Goal: Find specific page/section: Find specific page/section

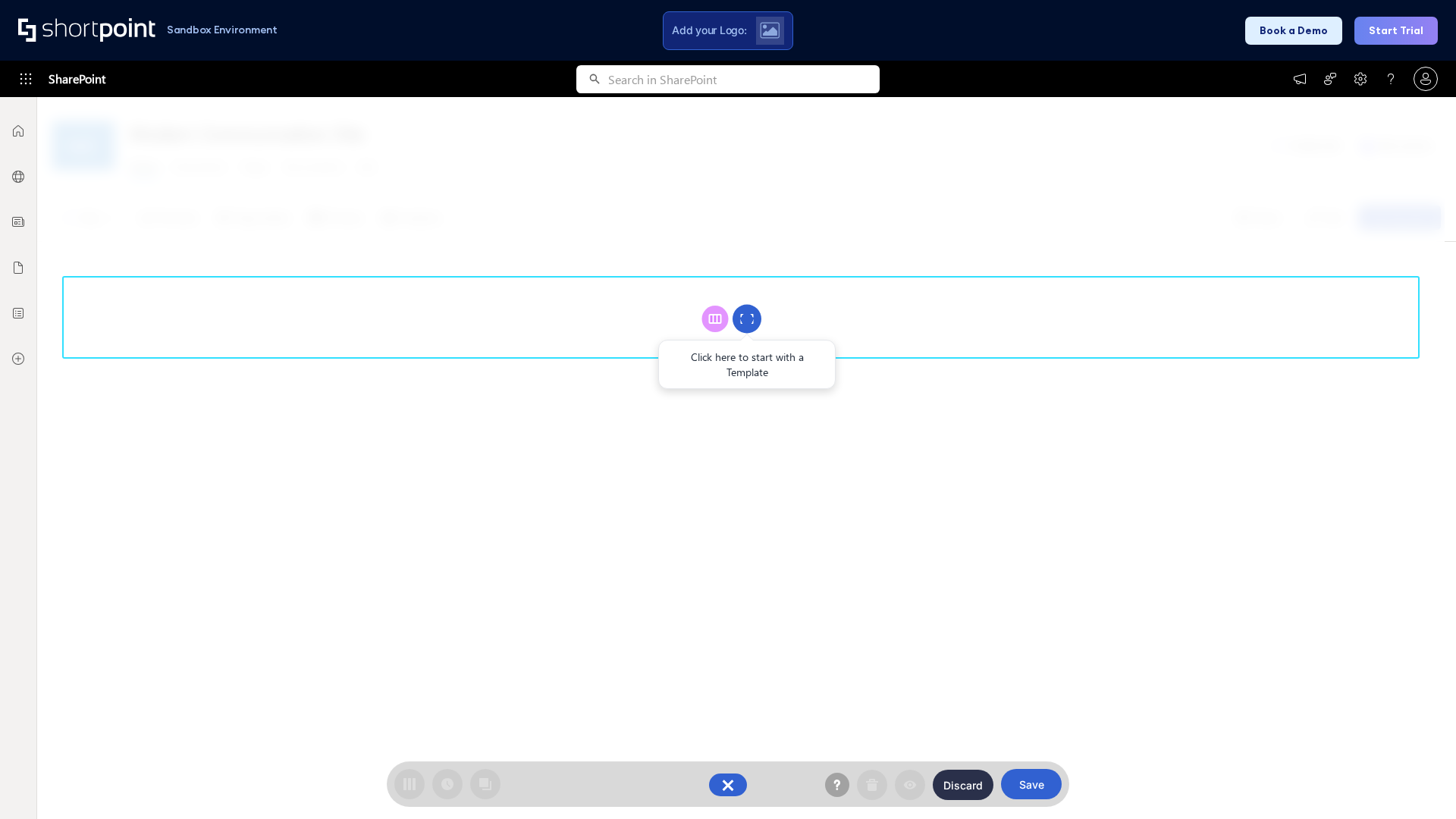
click at [747, 319] on circle at bounding box center [747, 319] width 29 height 29
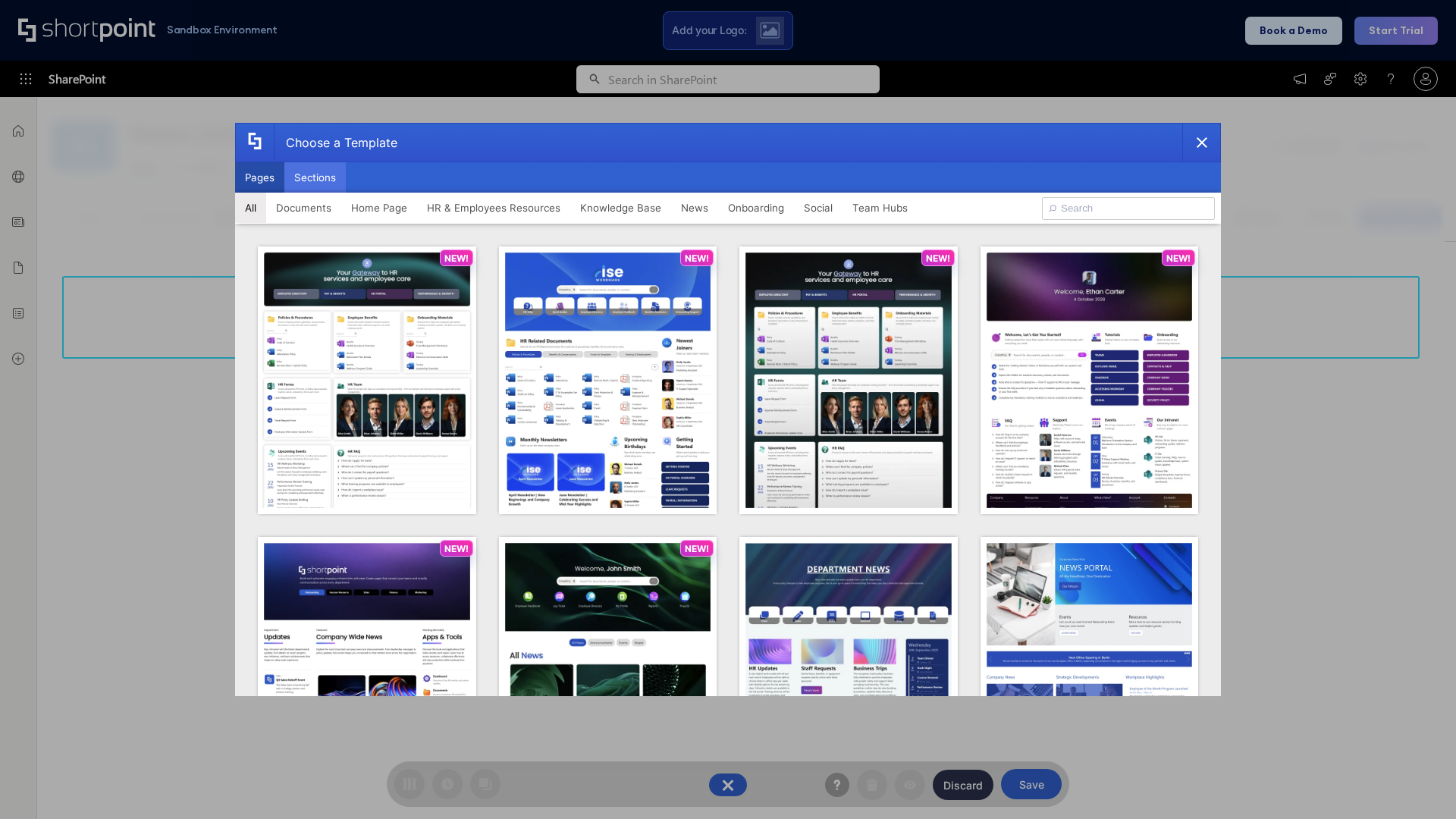
click at [315, 177] on button "Sections" at bounding box center [315, 178] width 61 height 31
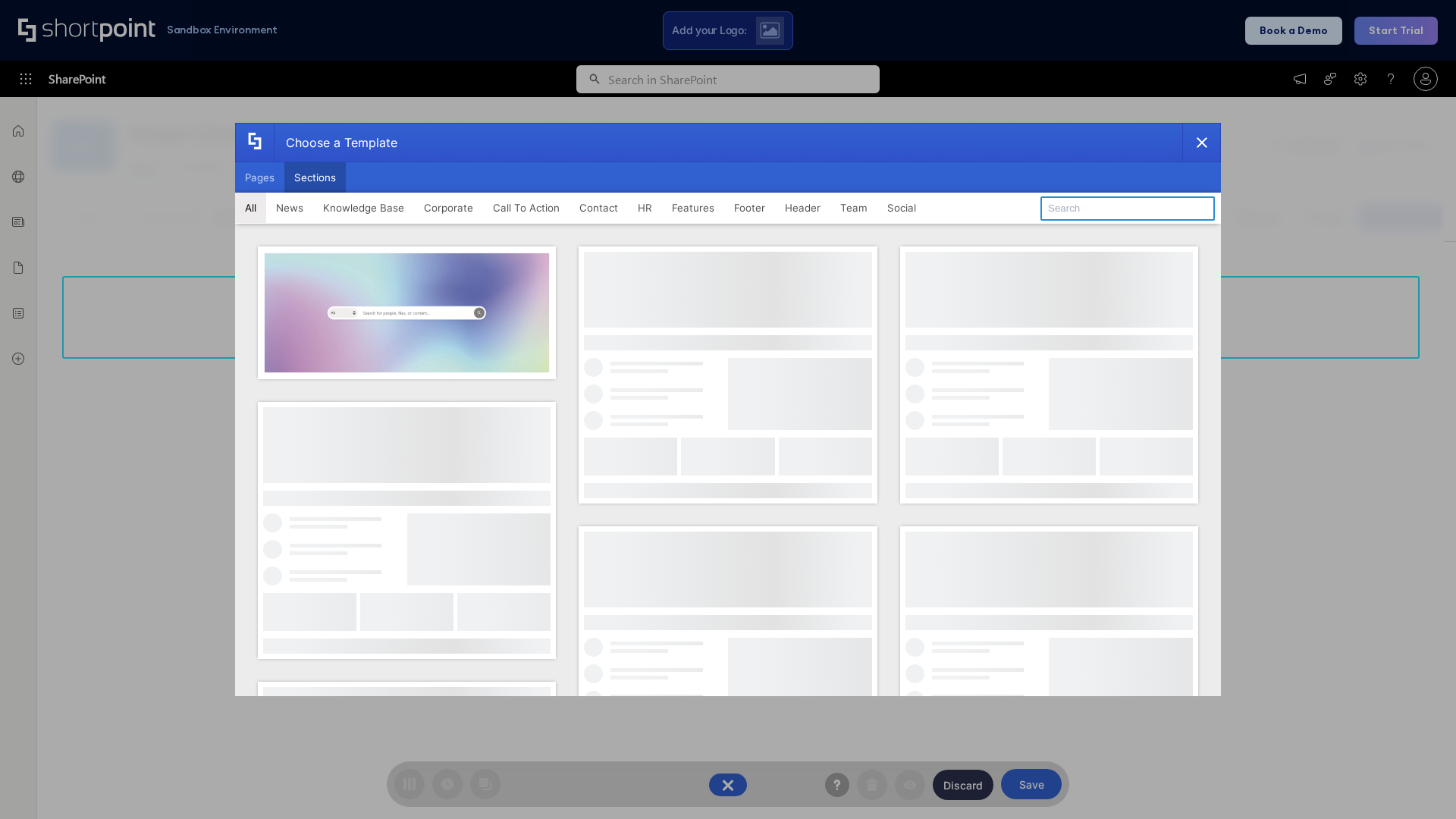
type input "Quick Links"
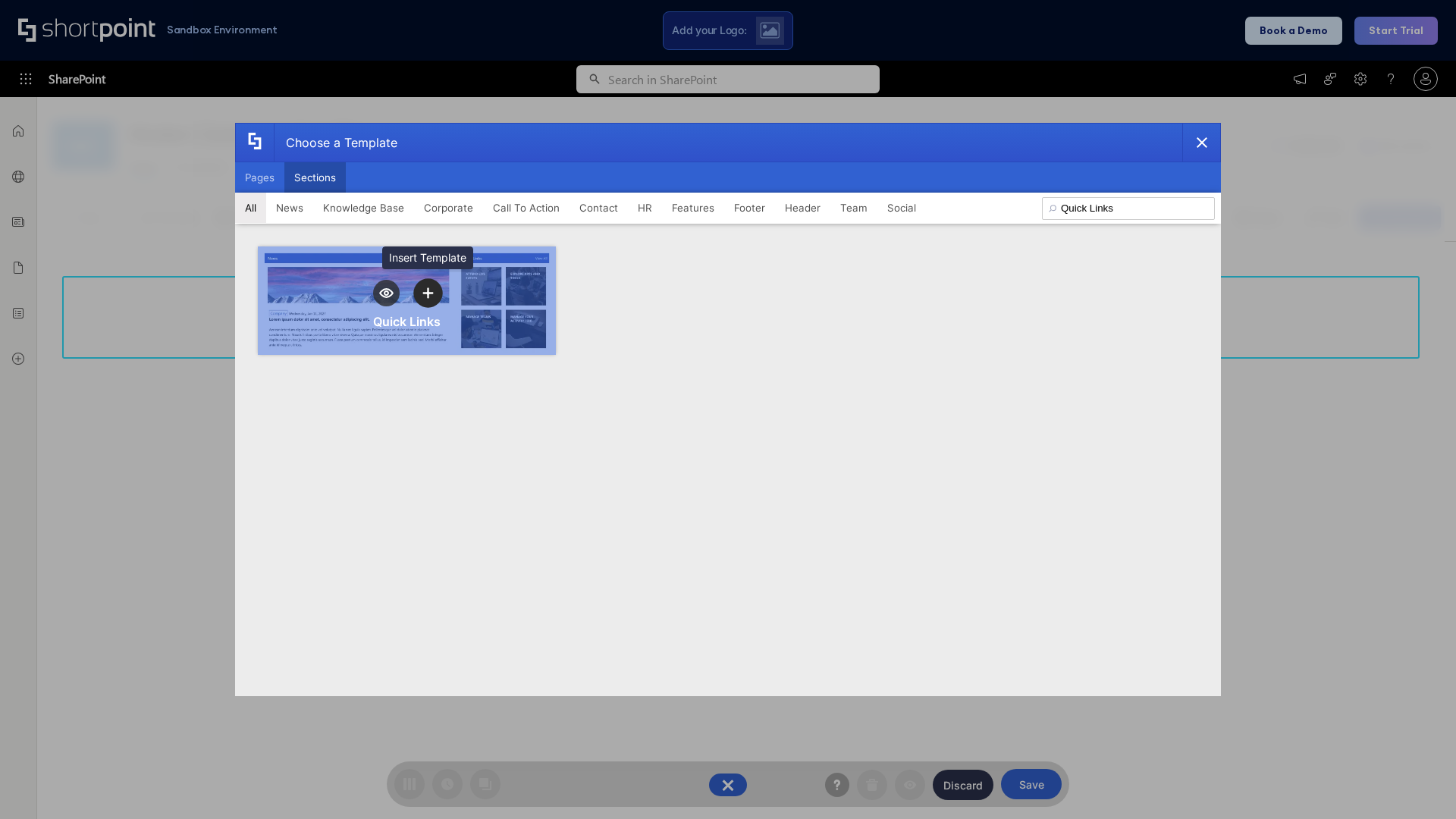
click at [428, 293] on icon "template selector" at bounding box center [427, 292] width 11 height 11
